Goal: Check status: Check status

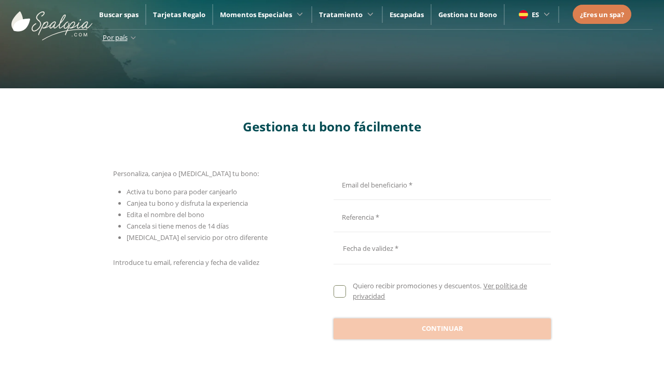
click at [441, 183] on input "Email del beneficiario *" at bounding box center [441, 183] width 214 height 18
type input "**********"
click at [441, 216] on input "Email del beneficiario *" at bounding box center [441, 216] width 214 height 18
type input "**********"
click at [442, 248] on div at bounding box center [442, 248] width 217 height 25
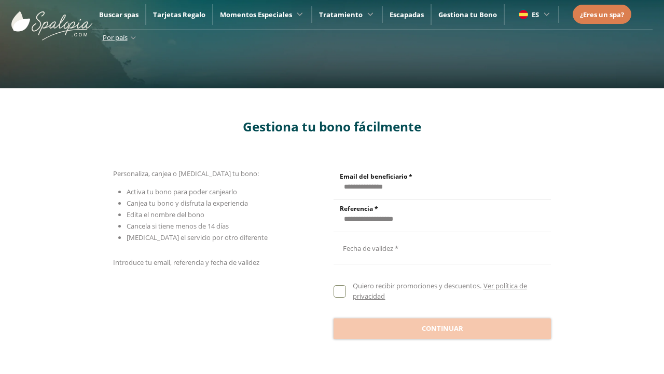
click at [417, 91] on button "Oct" at bounding box center [417, 97] width 51 height 18
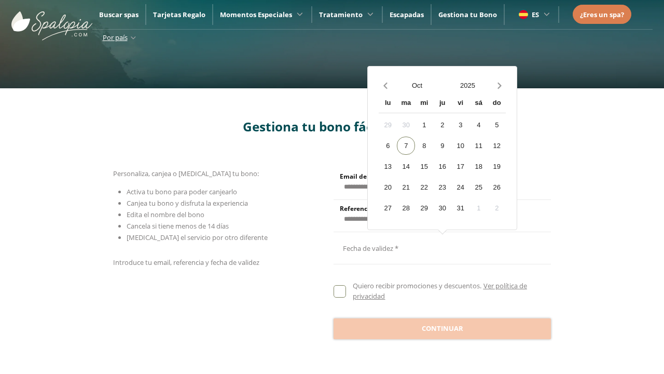
click at [392, 151] on div "[DATE]" at bounding box center [393, 146] width 46 height 22
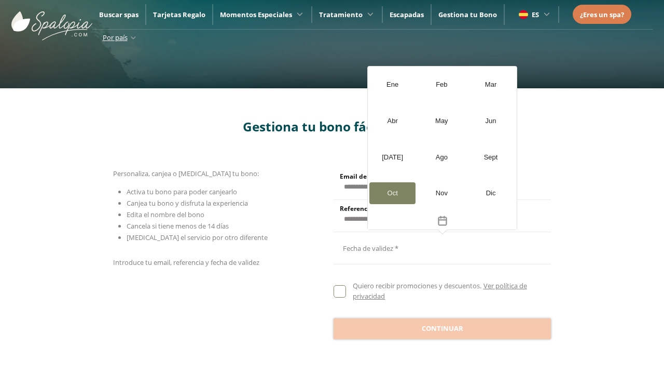
click at [468, 85] on button "2025" at bounding box center [468, 85] width 51 height 18
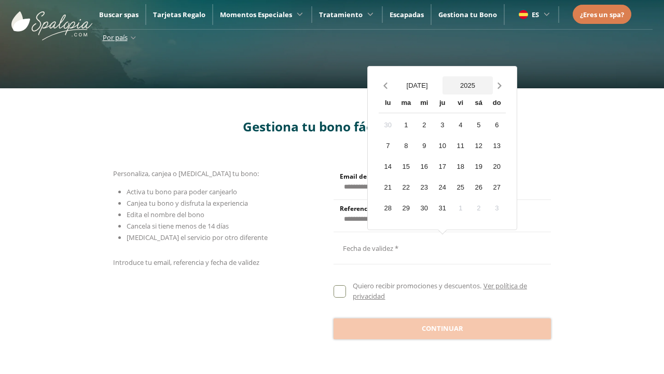
scroll to position [925, 0]
click at [392, 200] on div "2026" at bounding box center [393, 189] width 46 height 22
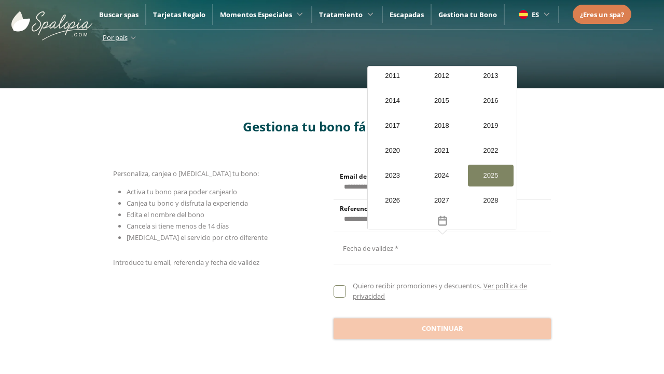
click at [390, 186] on div "20" at bounding box center [399, 187] width 18 height 18
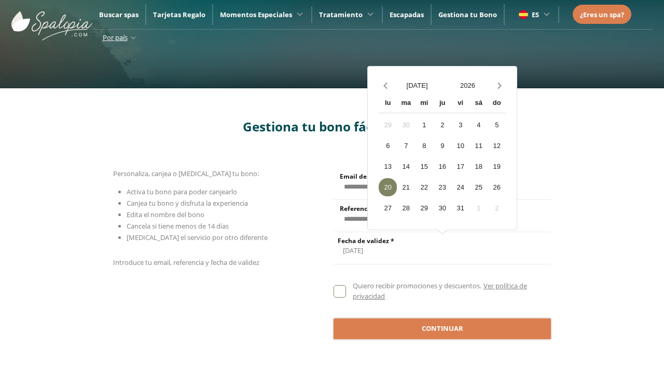
scroll to position [1, 0]
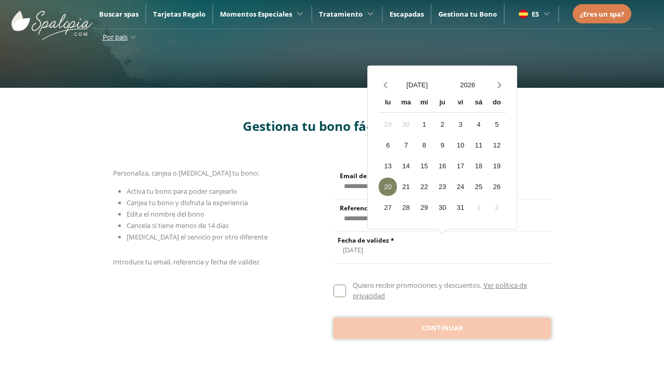
click at [442, 327] on span "Continuar" at bounding box center [443, 328] width 42 height 10
